Goal: Use online tool/utility: Use online tool/utility

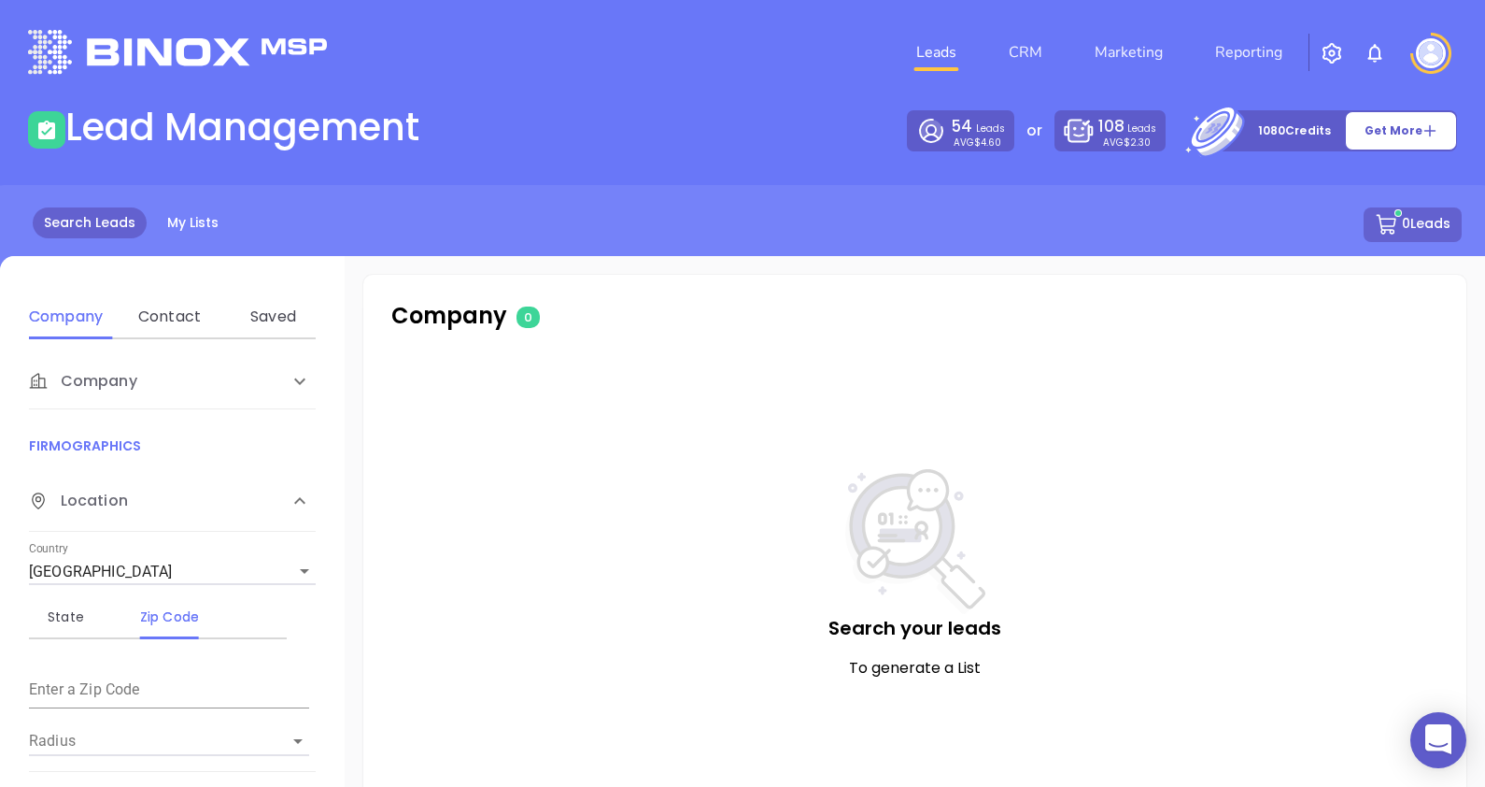
drag, startPoint x: 149, startPoint y: 389, endPoint x: 140, endPoint y: 402, distance: 15.5
click at [149, 389] on div "Company" at bounding box center [153, 381] width 248 height 22
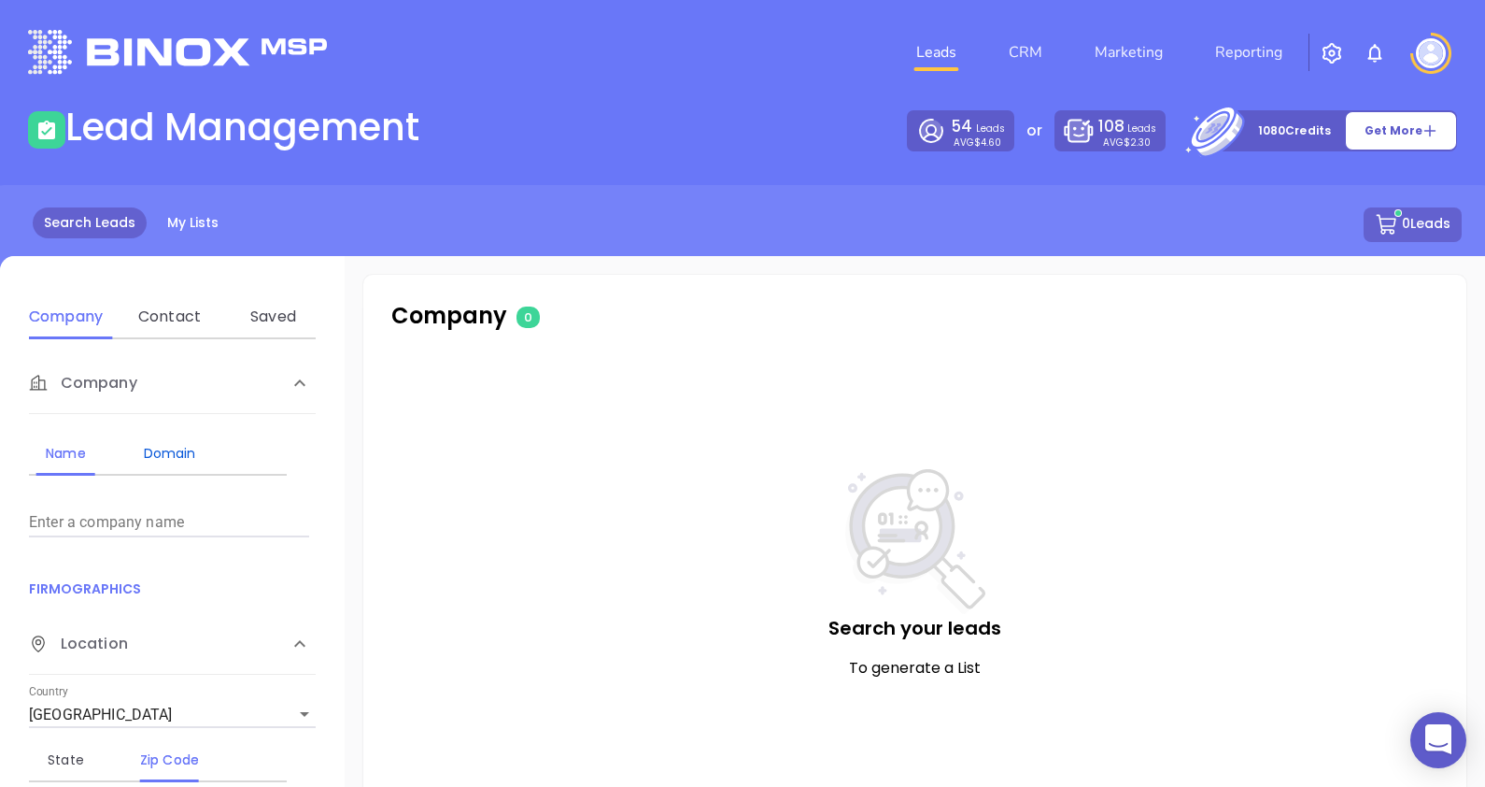
click at [172, 442] on div "Domain" at bounding box center [170, 453] width 74 height 22
click at [139, 501] on div "Enter a company domain" at bounding box center [169, 514] width 280 height 45
click at [135, 518] on input "Enter a company name" at bounding box center [169, 522] width 280 height 30
paste input "kitousa.com"
type input "kitousa.com"
